Goal: Ask a question

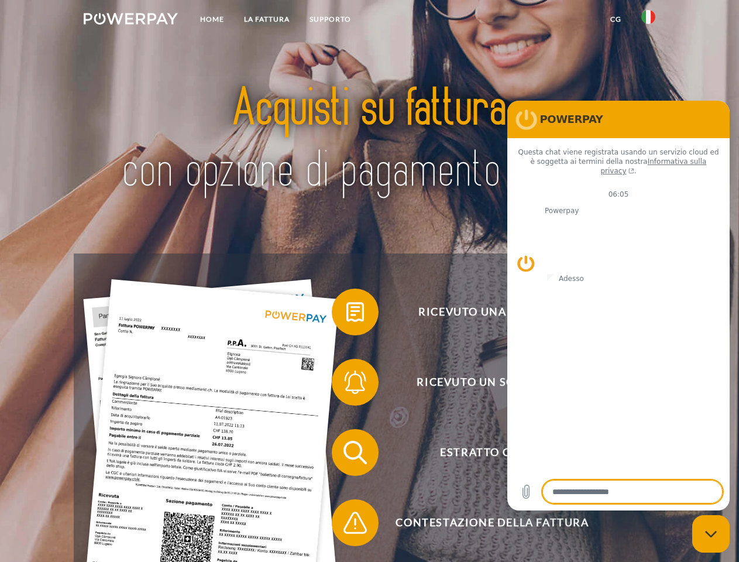
click at [130, 20] on img at bounding box center [131, 19] width 94 height 12
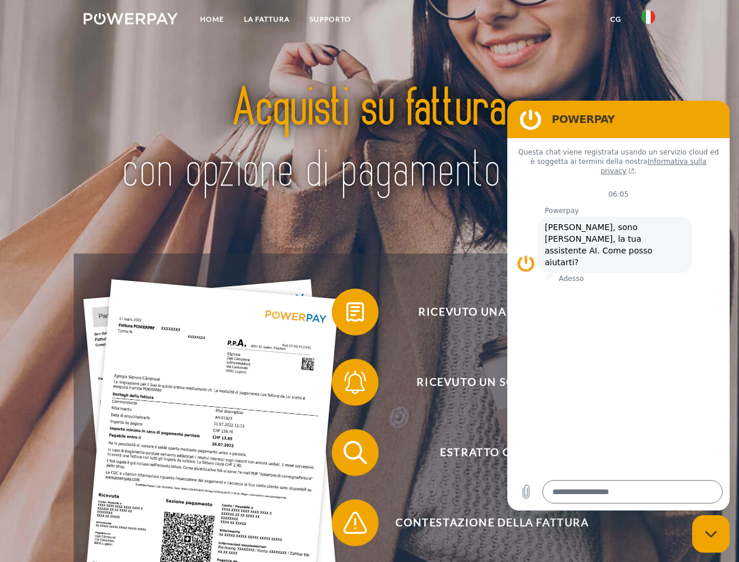
click at [648, 20] on img at bounding box center [648, 17] width 14 height 14
click at [615, 19] on link "CG" at bounding box center [615, 19] width 31 height 21
click at [346, 314] on span at bounding box center [337, 312] width 58 height 58
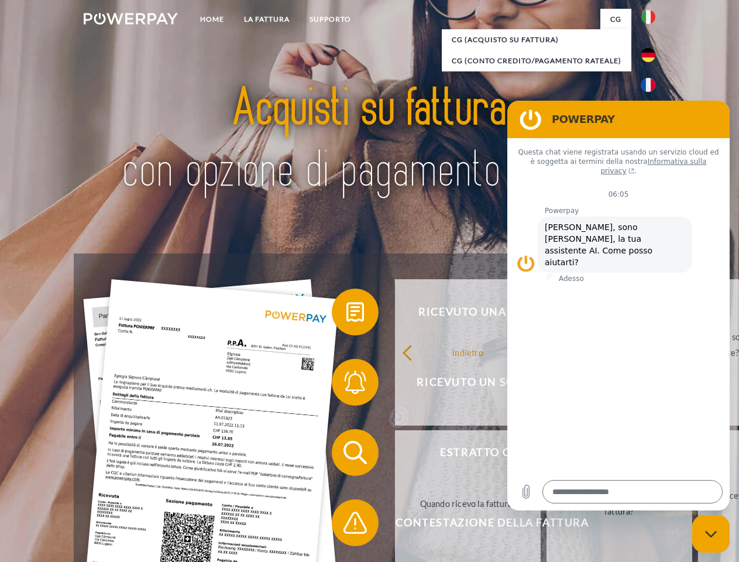
click at [346, 384] on span at bounding box center [337, 382] width 58 height 58
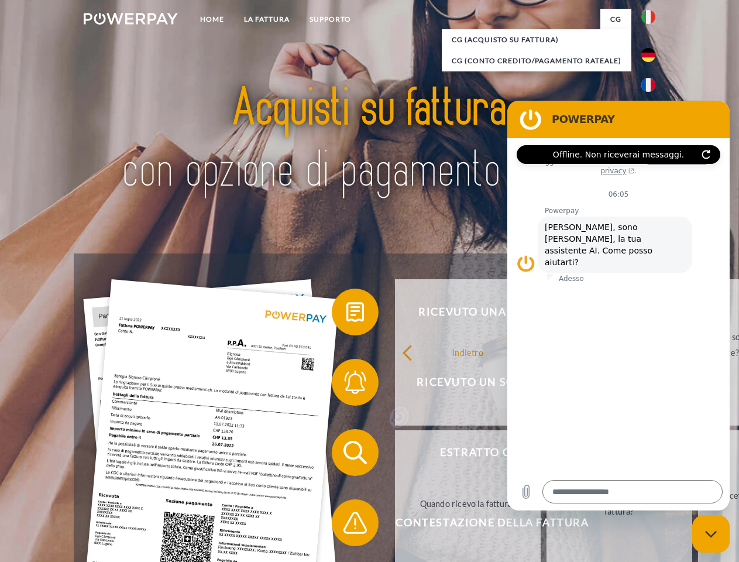
click at [546, 454] on link "Entro quando devo pagare la fattura?" at bounding box center [619, 503] width 146 height 146
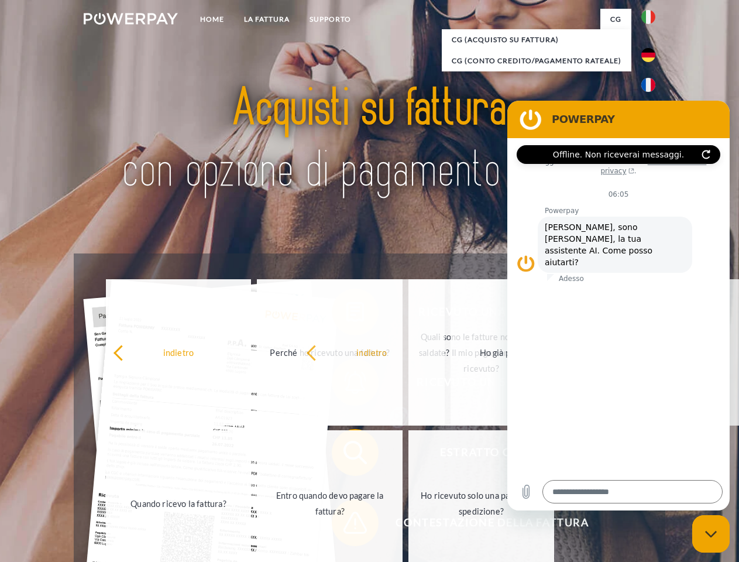
click at [346, 525] on span at bounding box center [337, 522] width 58 height 58
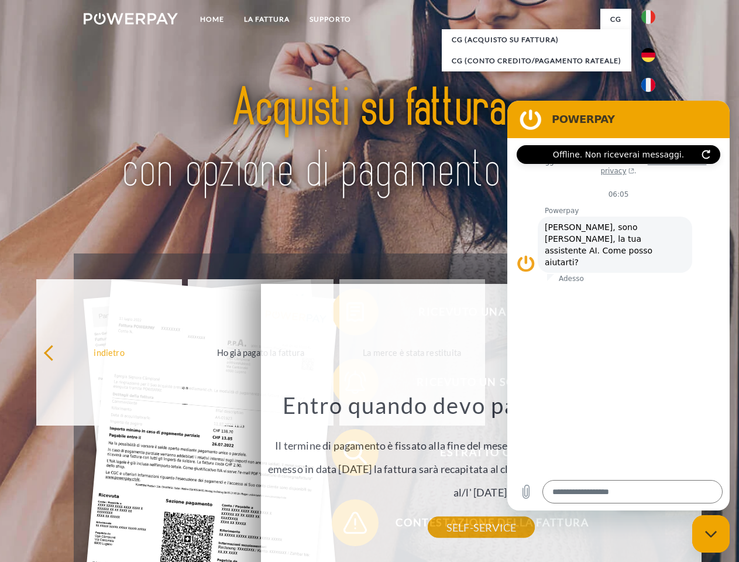
click at [711, 533] on icon "Chiudi la finestra di messaggistica" at bounding box center [711, 534] width 12 height 8
type textarea "*"
